Goal: Entertainment & Leisure: Consume media (video, audio)

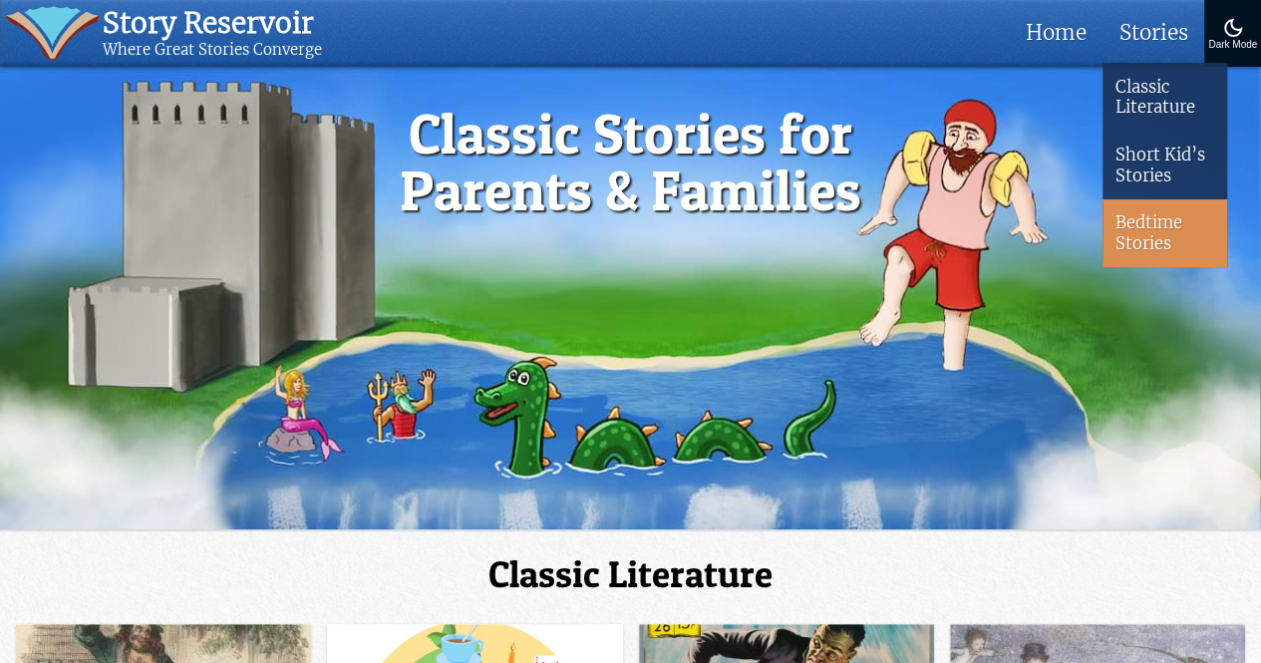
click at [1148, 232] on link "Bedtime Stories" at bounding box center [1165, 233] width 125 height 68
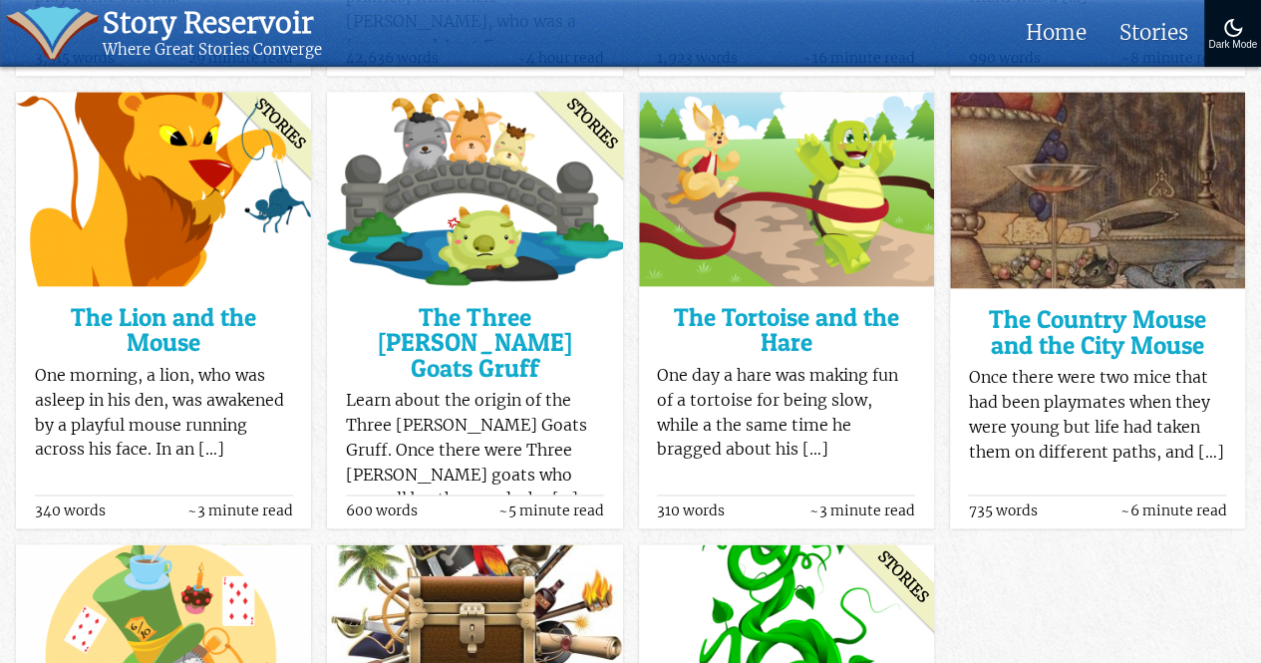
scroll to position [1160, 0]
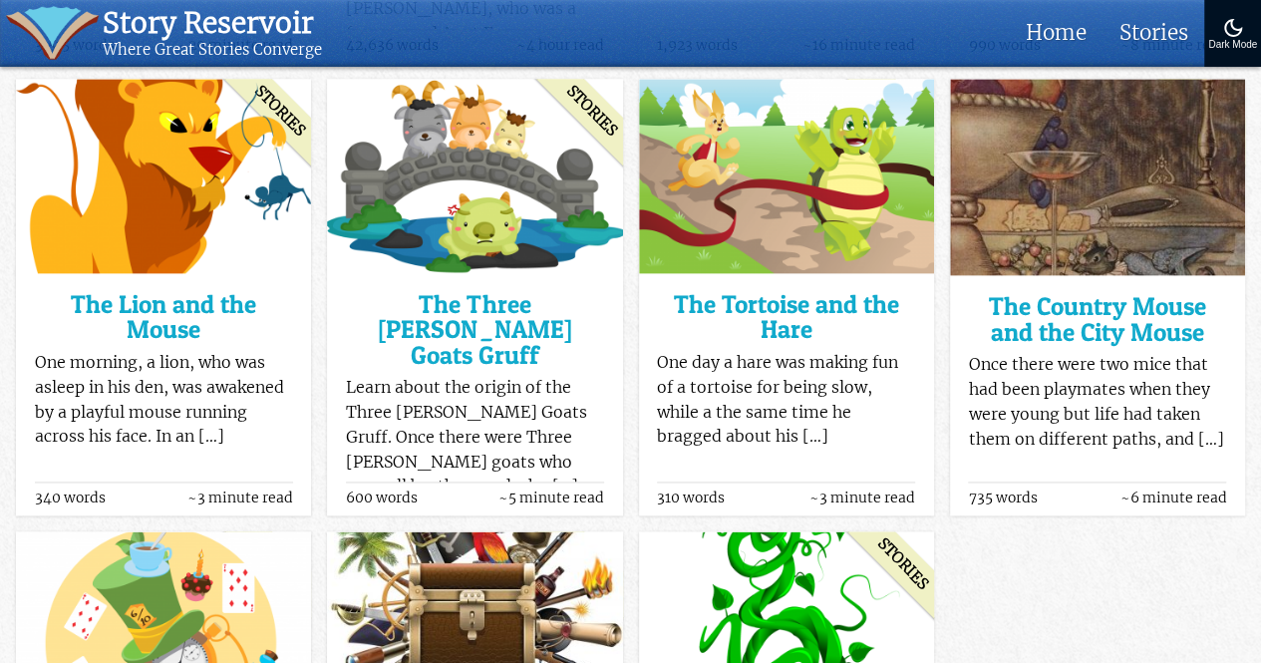
click at [452, 186] on img at bounding box center [474, 176] width 295 height 194
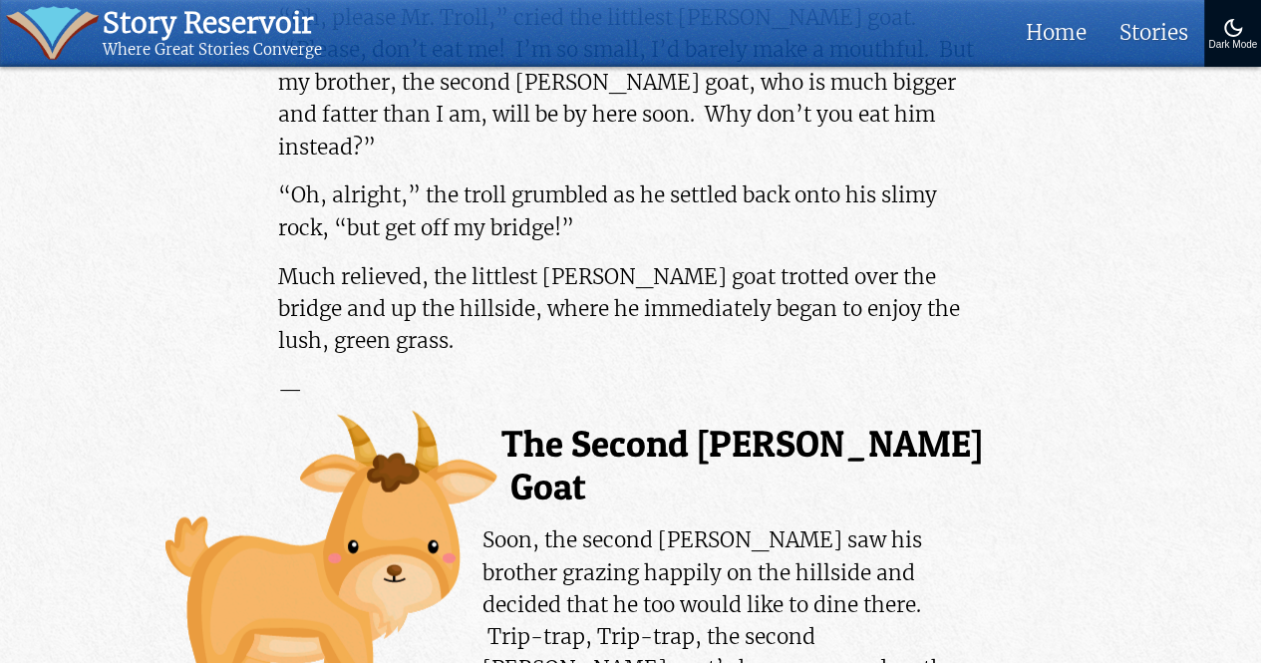
scroll to position [1922, 0]
